Goal: Task Accomplishment & Management: Use online tool/utility

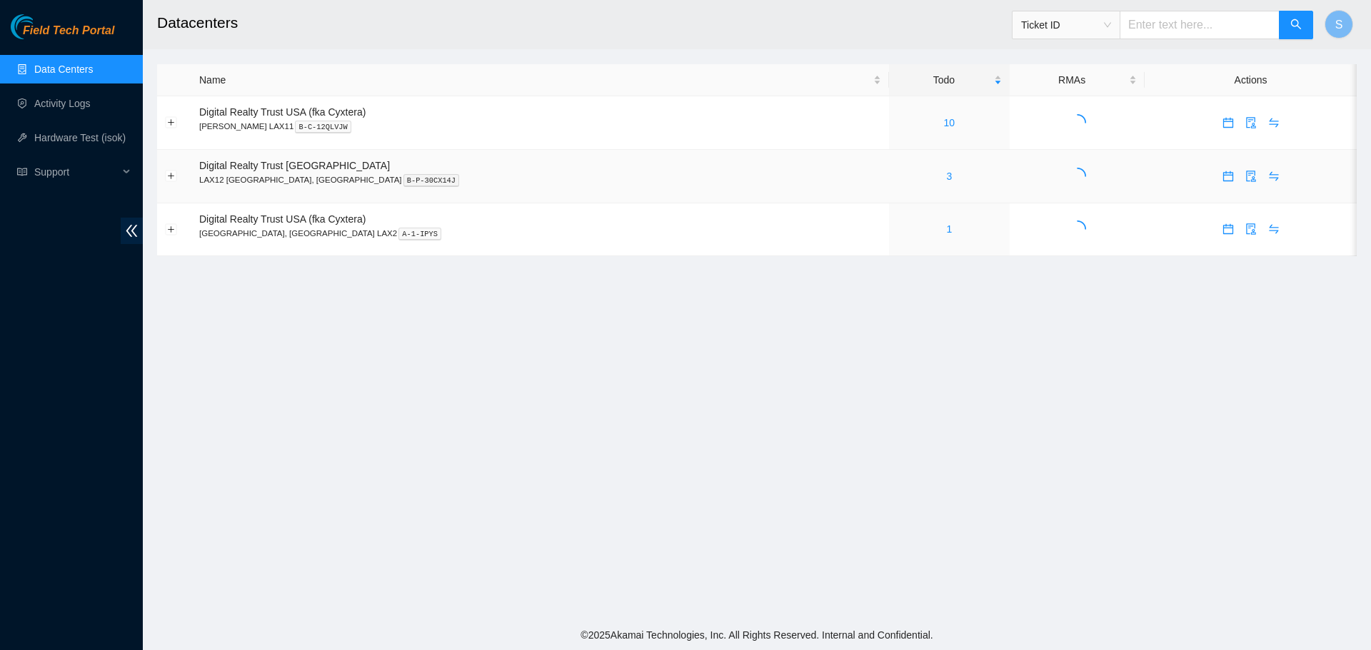
click at [897, 177] on div "3" at bounding box center [949, 177] width 105 height 16
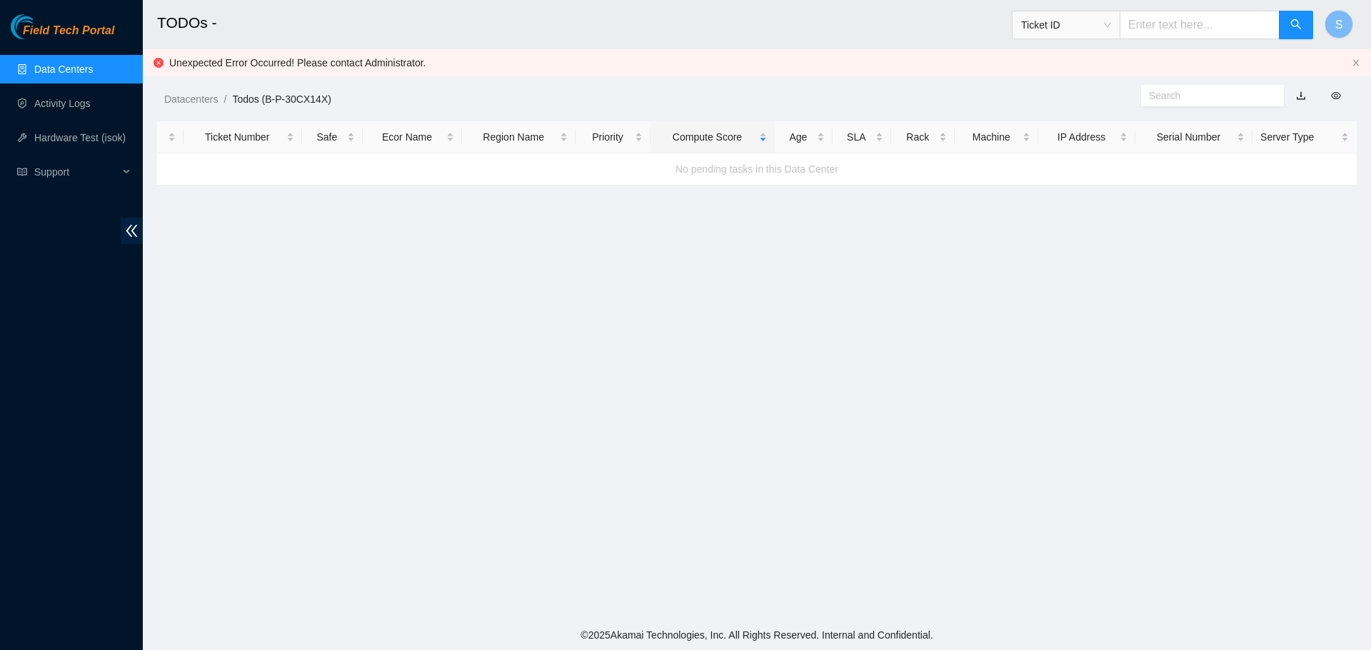
click at [844, 178] on div "No pending tasks in this Data Center" at bounding box center [757, 169] width 1200 height 39
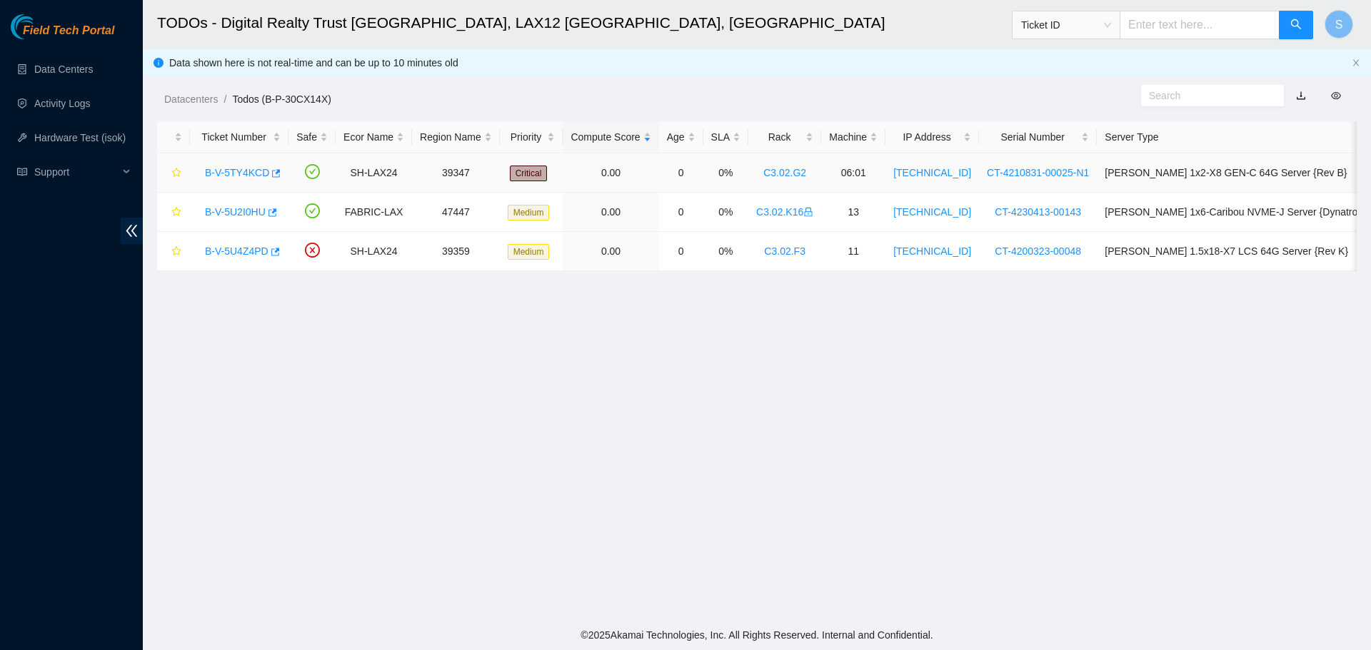
click at [243, 169] on link "B-V-5TY4KCD" at bounding box center [237, 172] width 64 height 11
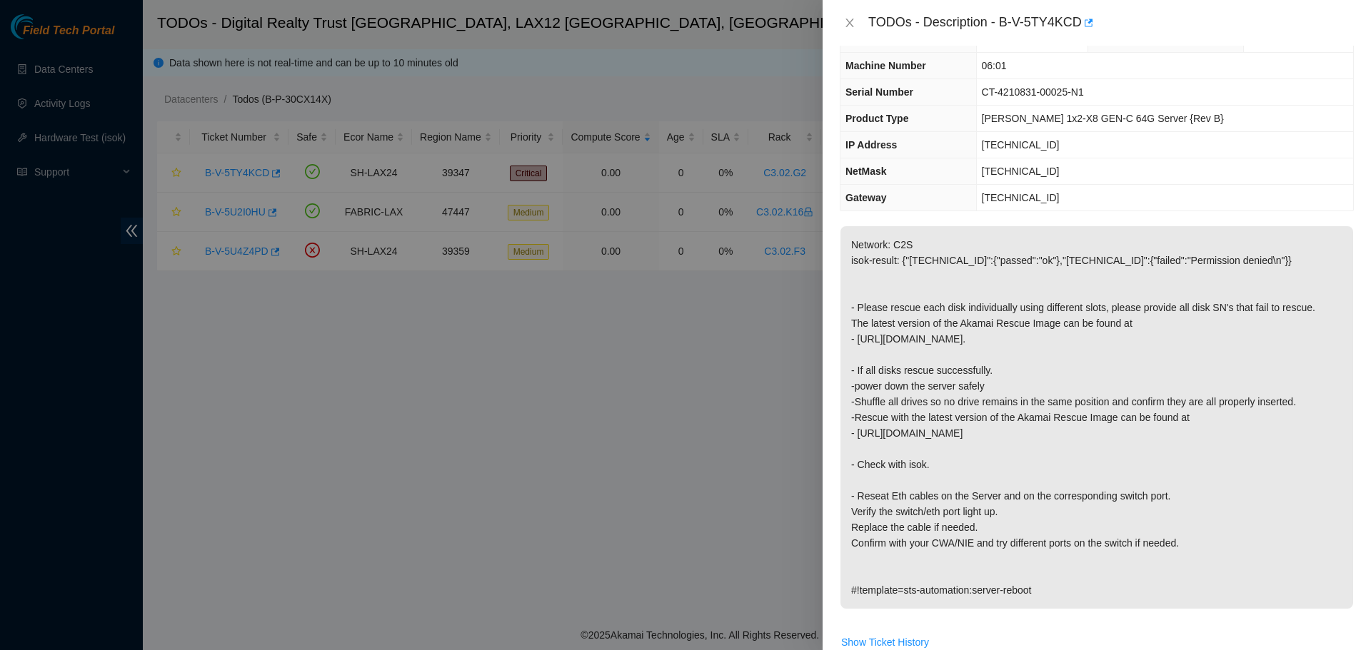
scroll to position [143, 0]
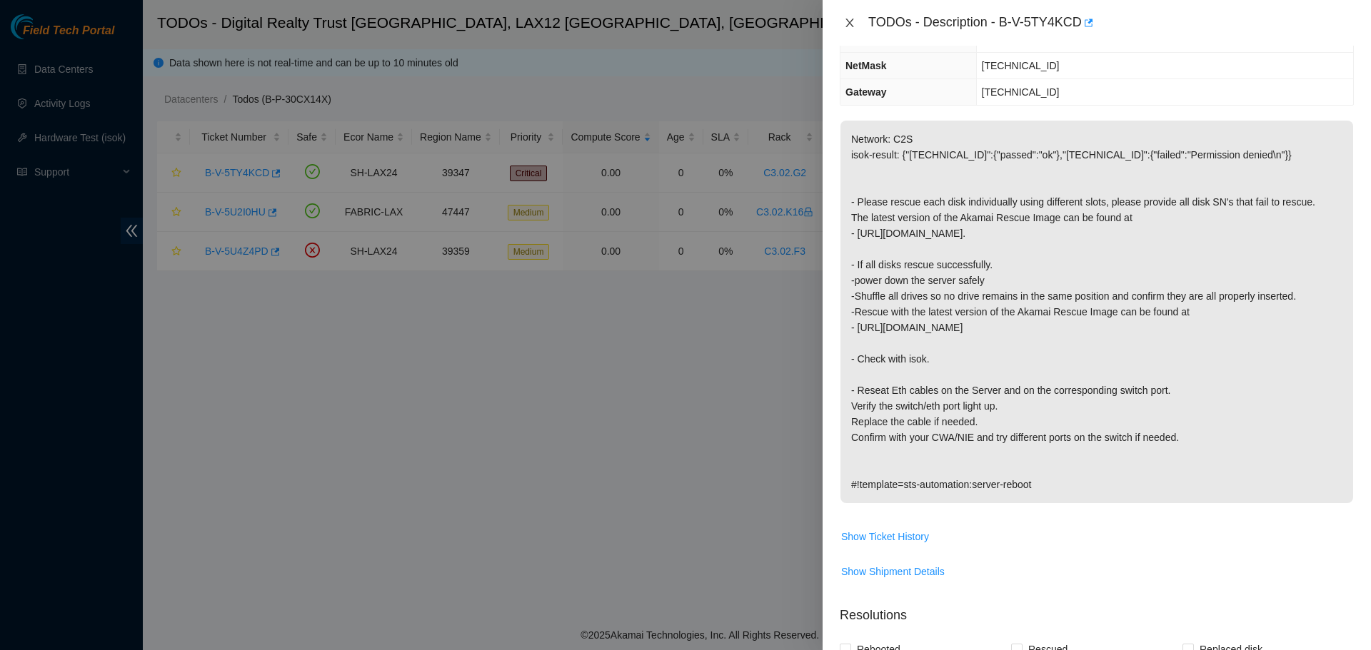
click at [847, 19] on icon "close" at bounding box center [849, 23] width 8 height 9
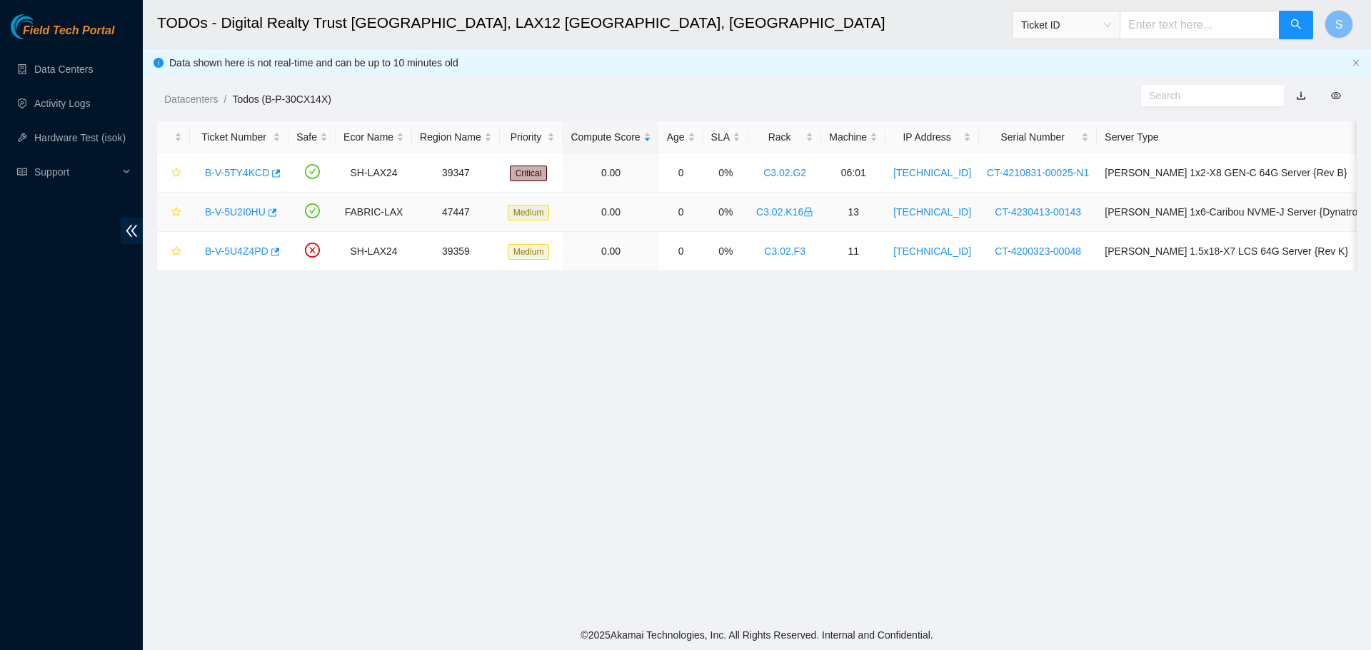
click at [223, 216] on link "B-V-5U2I0HU" at bounding box center [235, 211] width 61 height 11
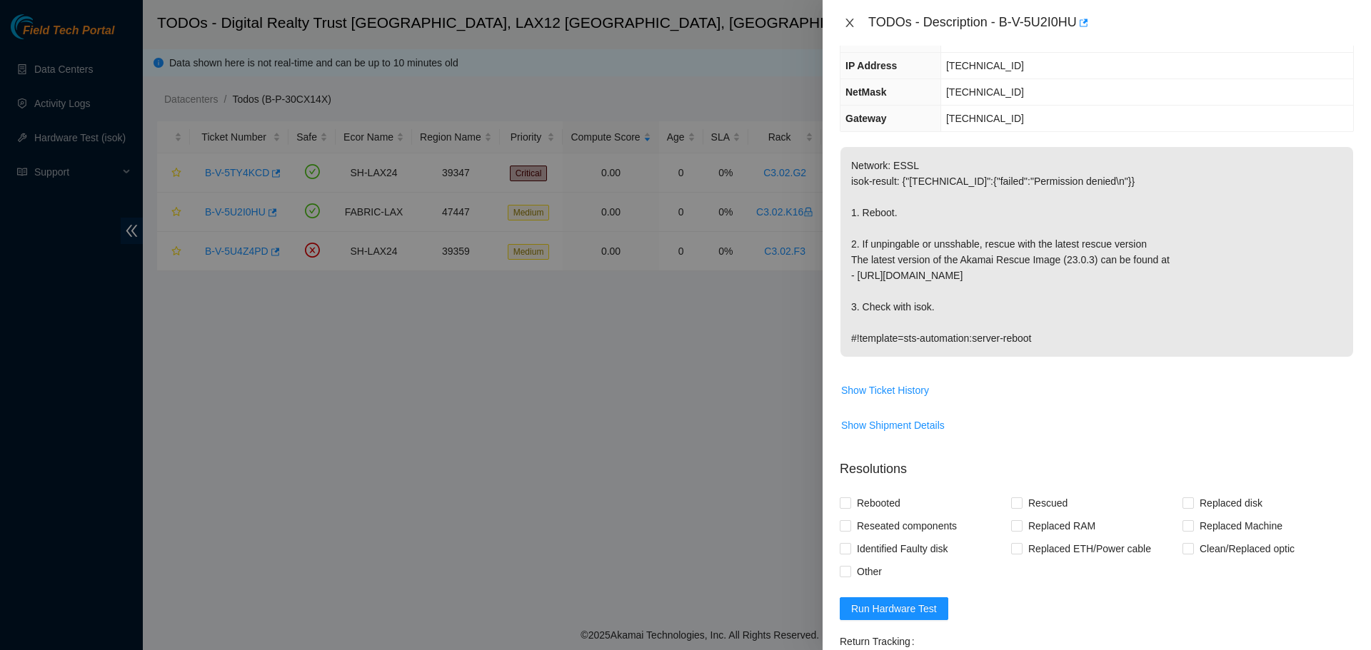
click at [853, 22] on icon "close" at bounding box center [849, 22] width 11 height 11
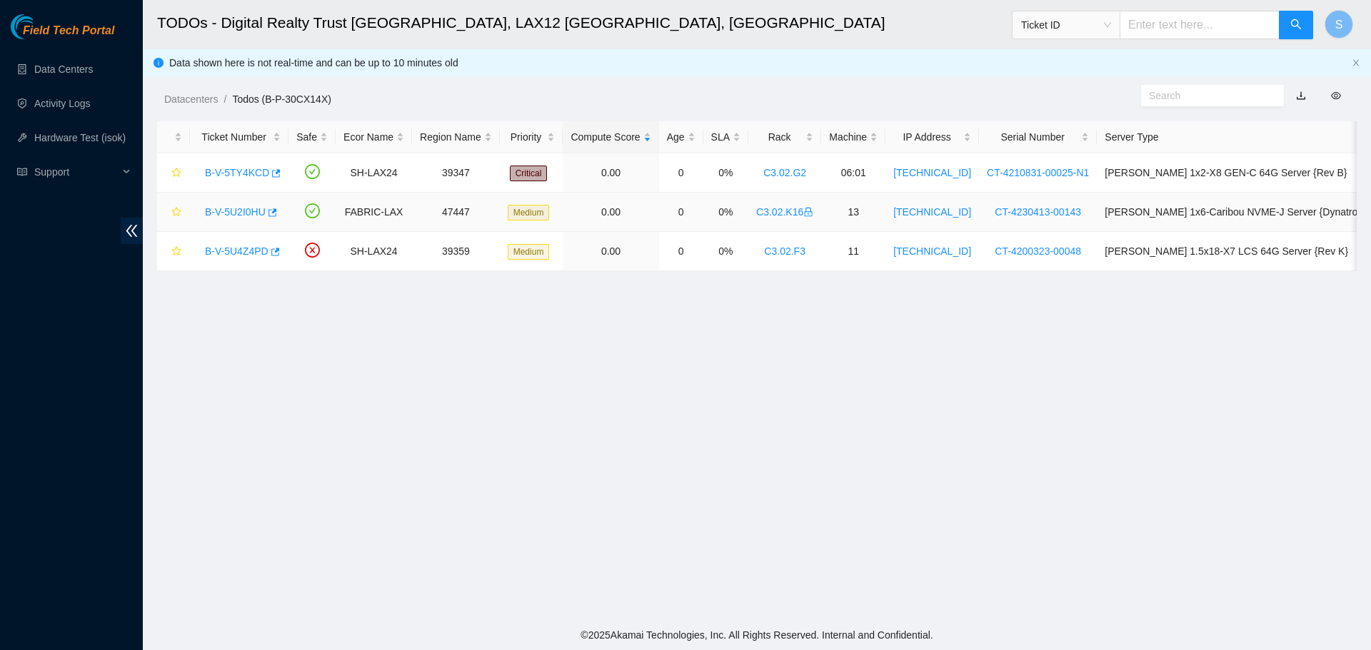
scroll to position [190, 0]
click at [249, 258] on div "B-V-5U4Z4PD" at bounding box center [239, 251] width 83 height 23
click at [249, 256] on link "B-V-5U4Z4PD" at bounding box center [237, 251] width 64 height 11
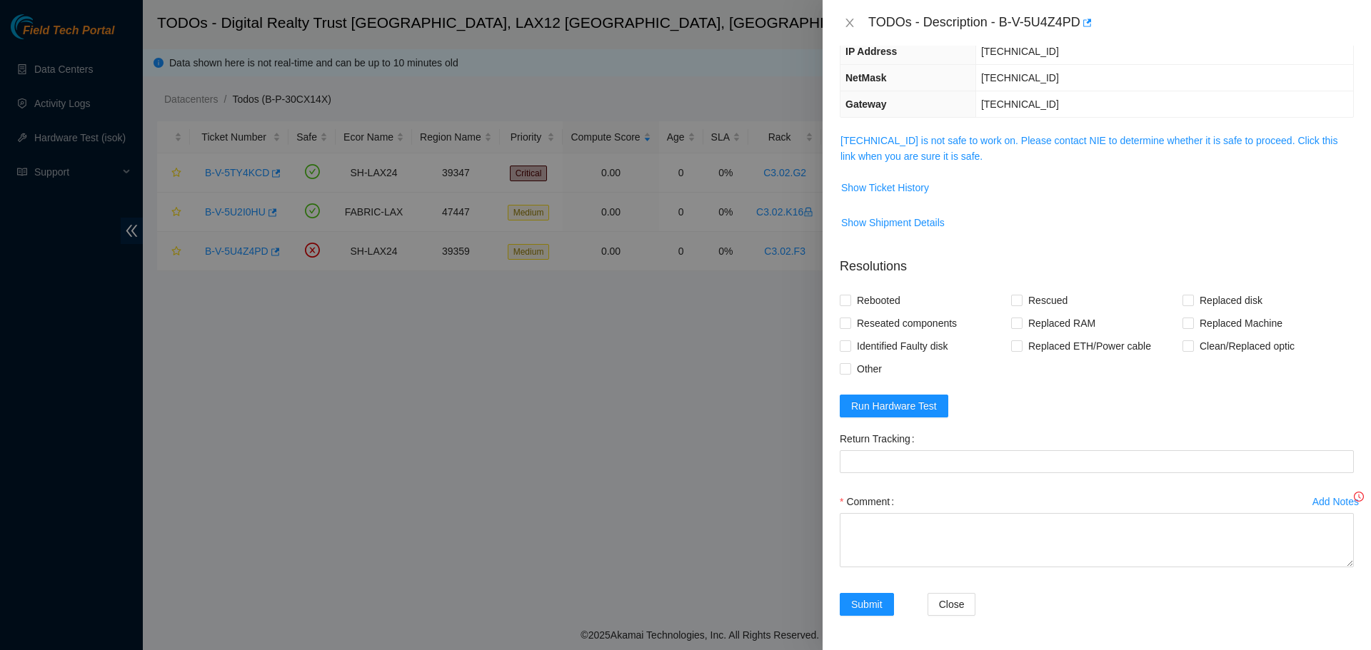
scroll to position [143, 0]
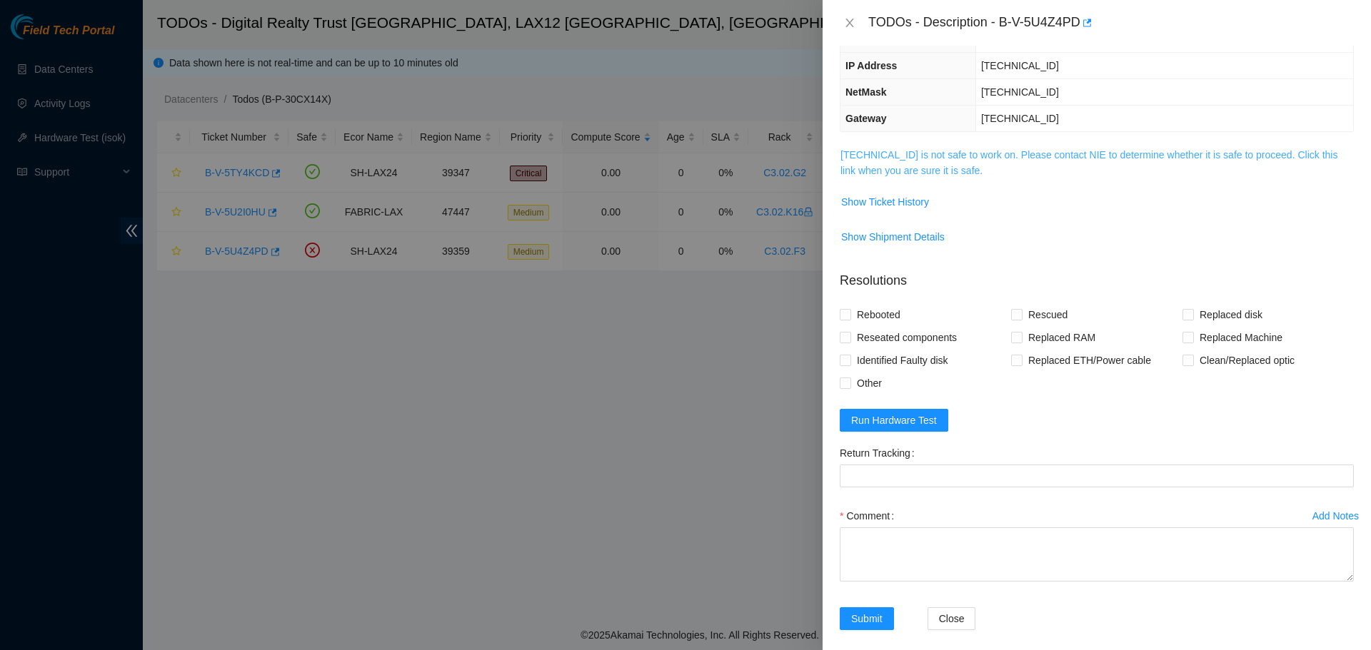
click at [986, 149] on link "[TECHNICAL_ID] is not safe to work on. Please contact NIE to determine whether …" at bounding box center [1088, 162] width 497 height 27
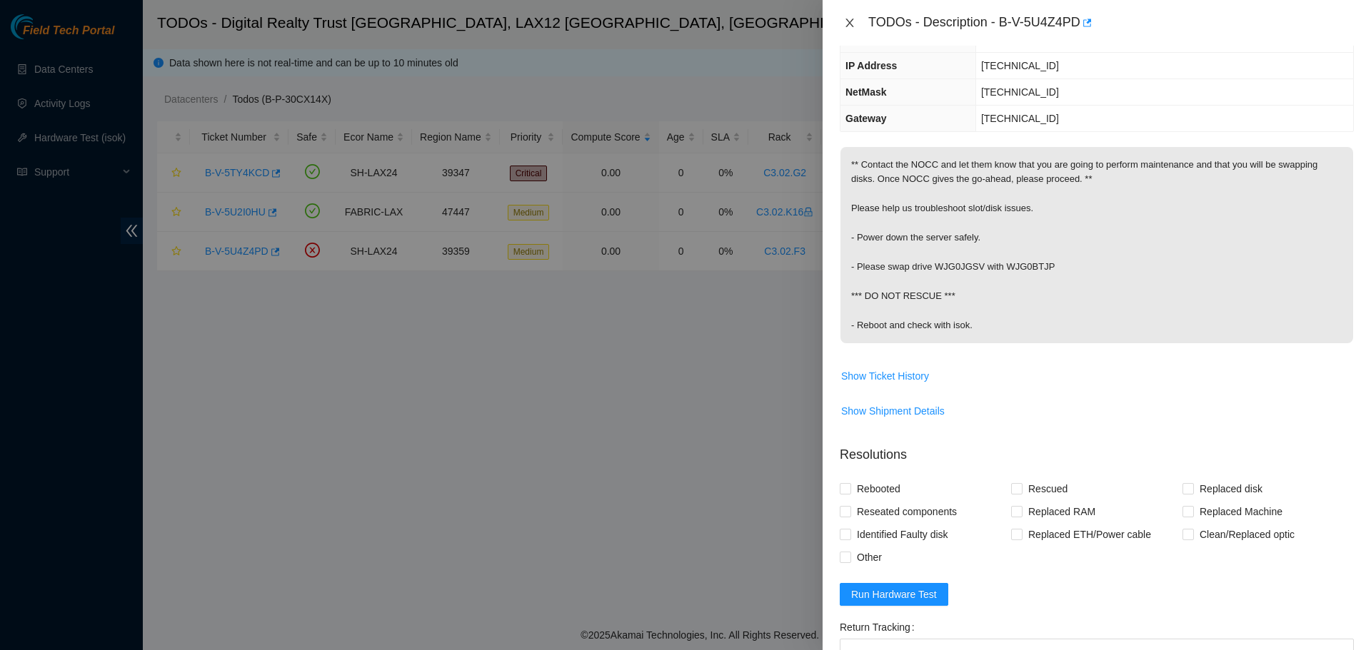
drag, startPoint x: 848, startPoint y: 18, endPoint x: 846, endPoint y: 29, distance: 11.5
click at [846, 29] on div "TODOs - Description - B-V-5U4Z4PD" at bounding box center [1097, 22] width 514 height 23
click at [852, 25] on icon "close" at bounding box center [849, 23] width 8 height 9
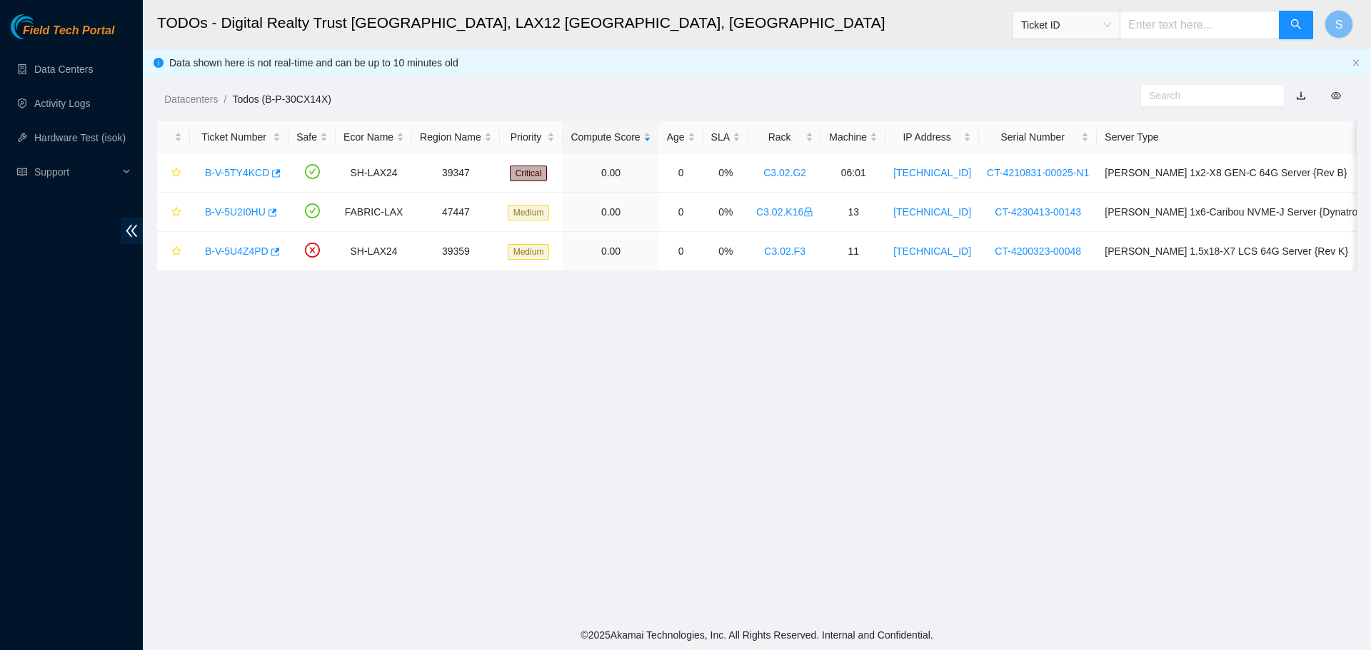
scroll to position [190, 0]
